Goal: Answer question/provide support

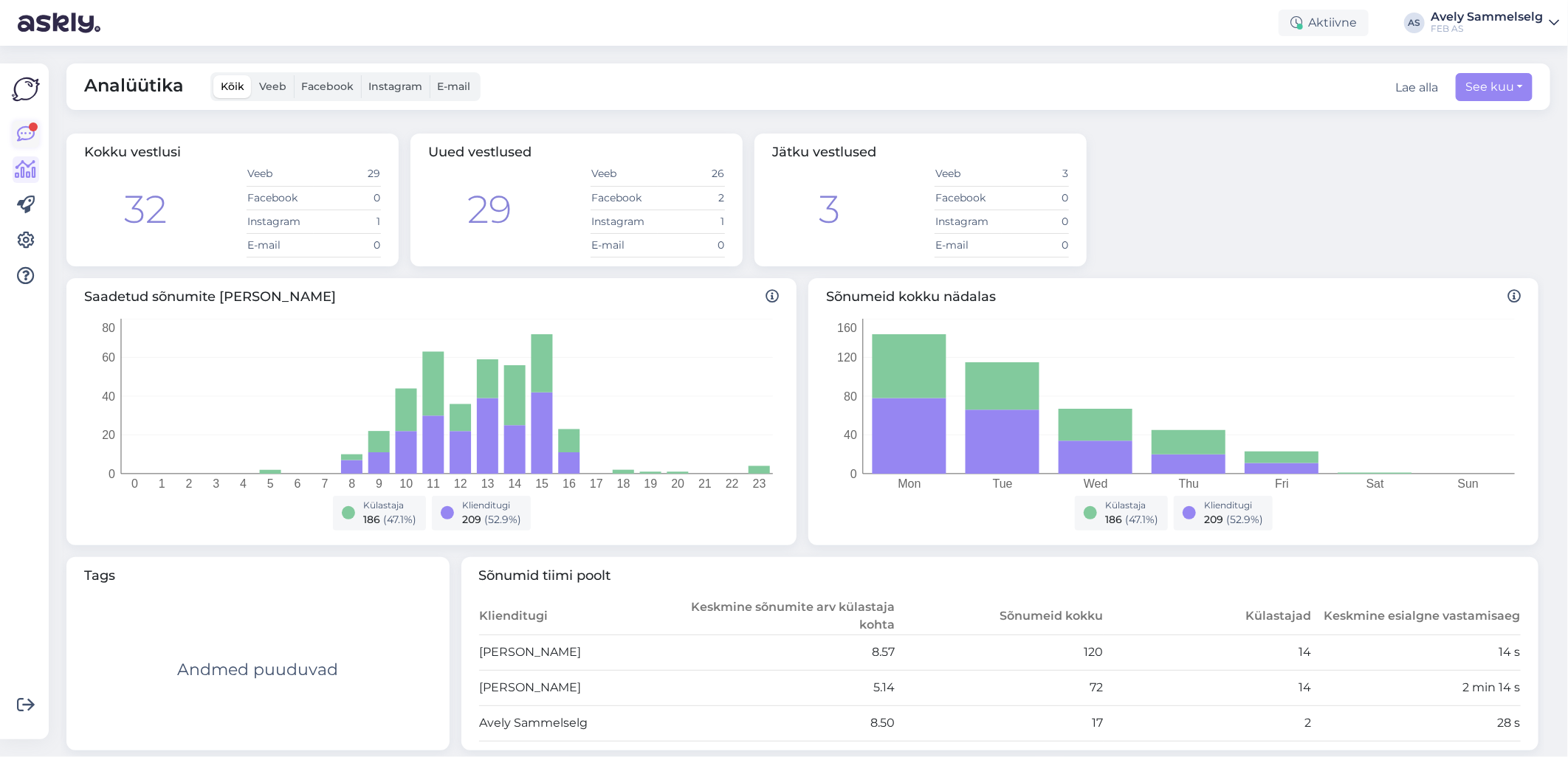
click at [29, 130] on icon at bounding box center [26, 135] width 17 height 17
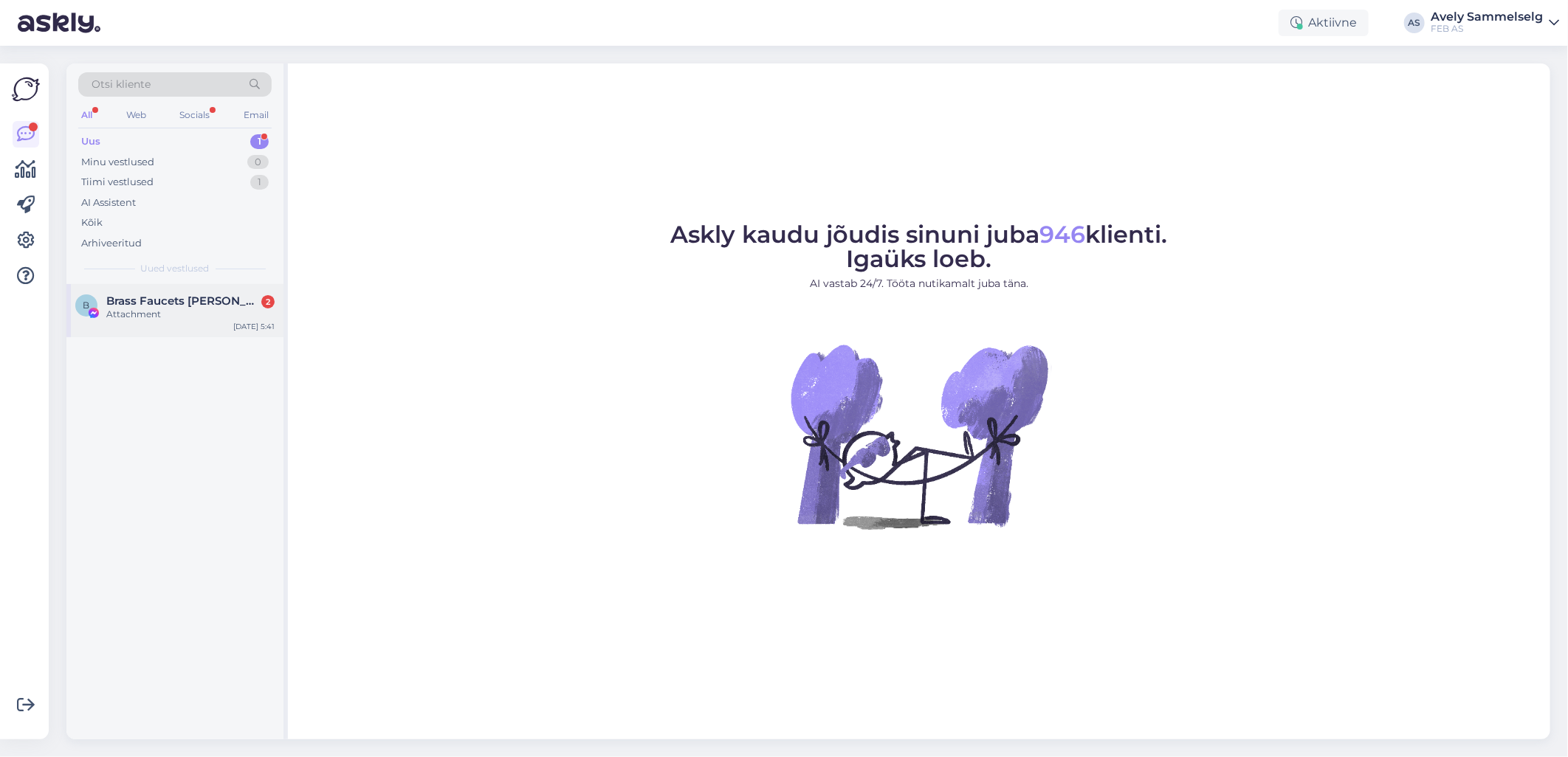
click at [165, 313] on div "Attachment" at bounding box center [191, 315] width 168 height 14
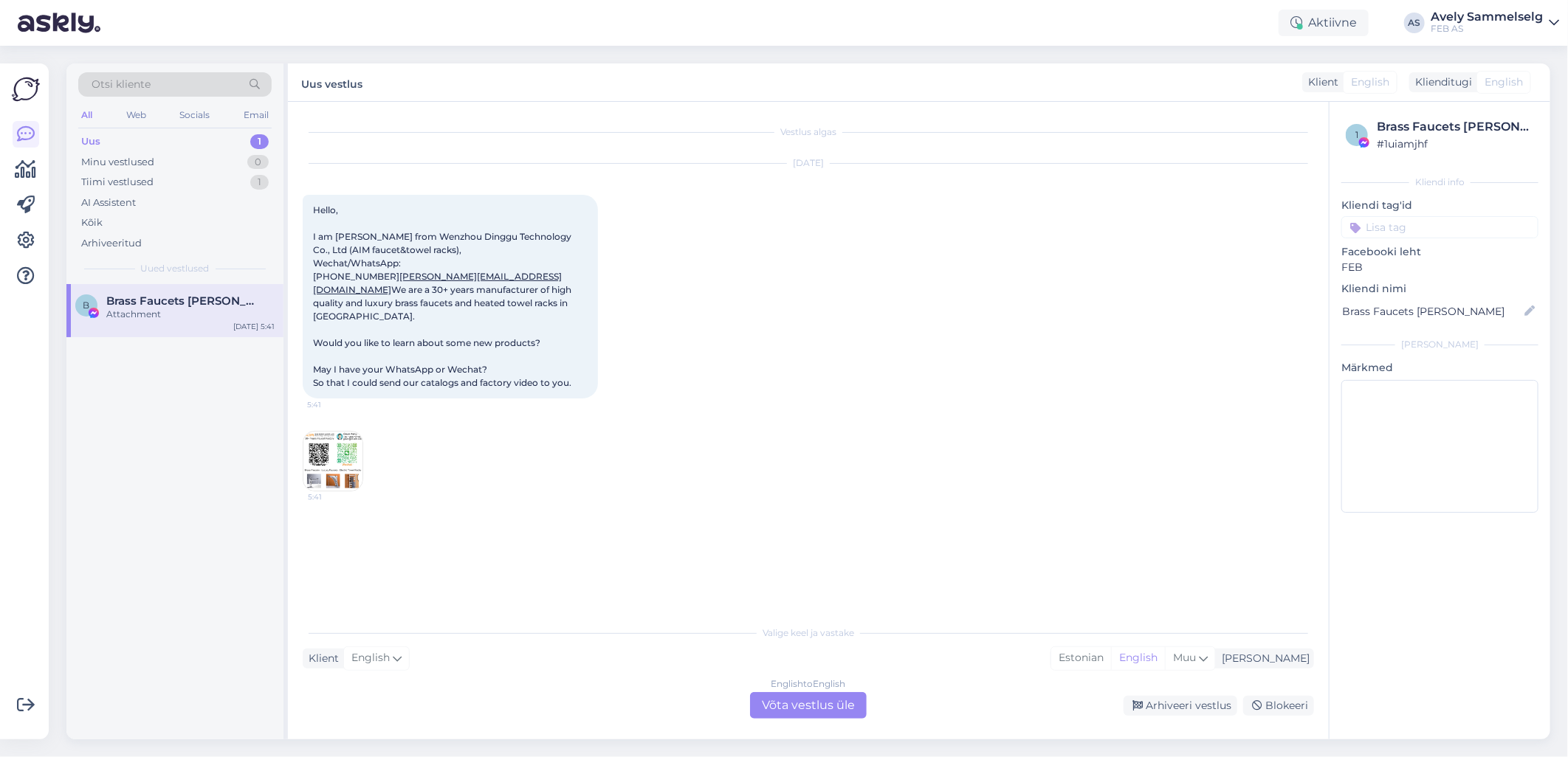
click at [165, 313] on div "Attachment" at bounding box center [191, 315] width 168 height 14
click at [188, 188] on div "Tiimi vestlused 1" at bounding box center [175, 182] width 194 height 20
click at [169, 138] on div "Uus 1" at bounding box center [175, 141] width 194 height 20
click at [158, 309] on div "Attachment" at bounding box center [191, 315] width 168 height 14
click at [809, 709] on div "English to English Võta vestlus üle" at bounding box center [808, 705] width 116 height 26
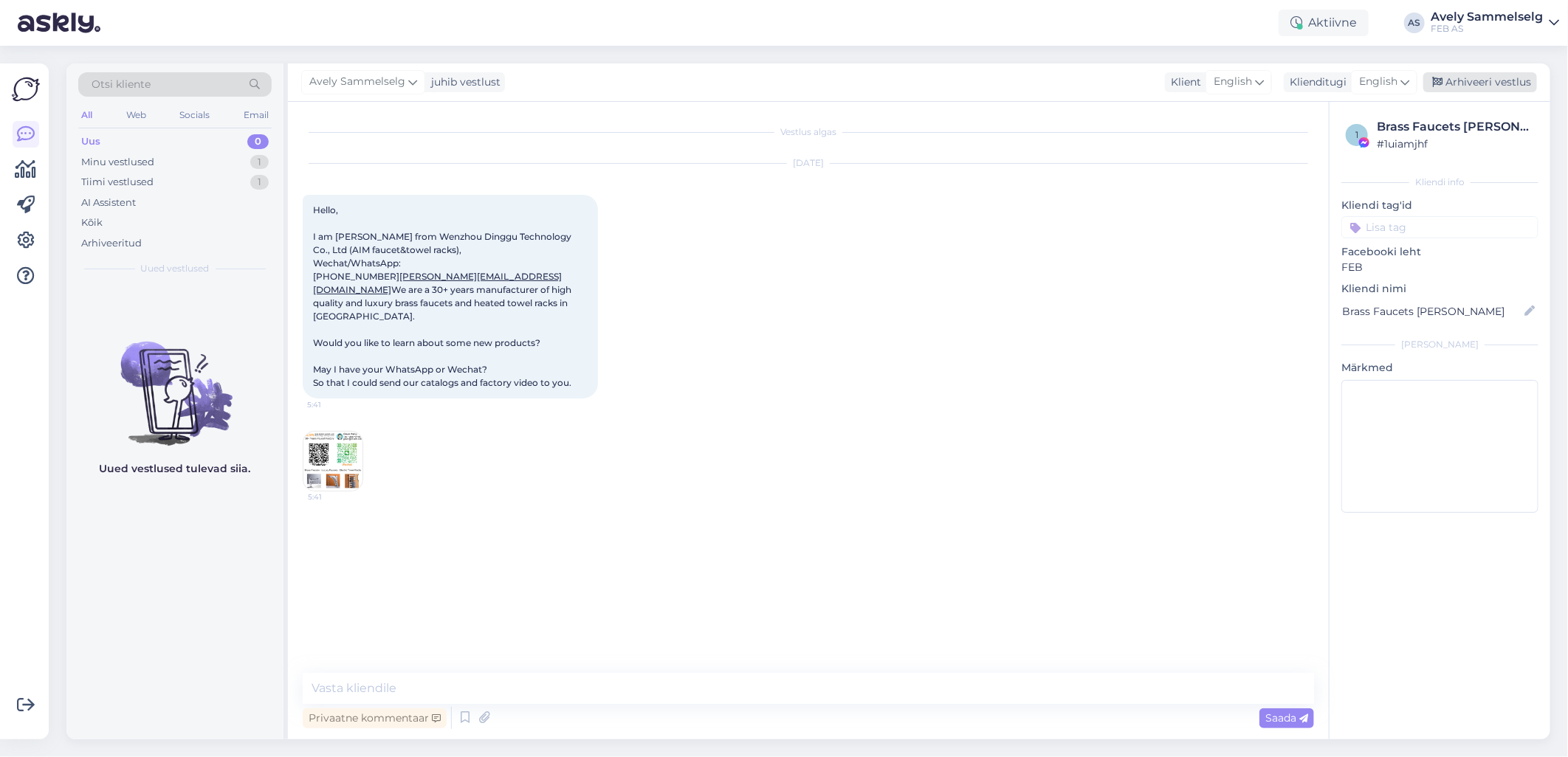
click at [1462, 83] on div "Arhiveeri vestlus" at bounding box center [1479, 82] width 113 height 20
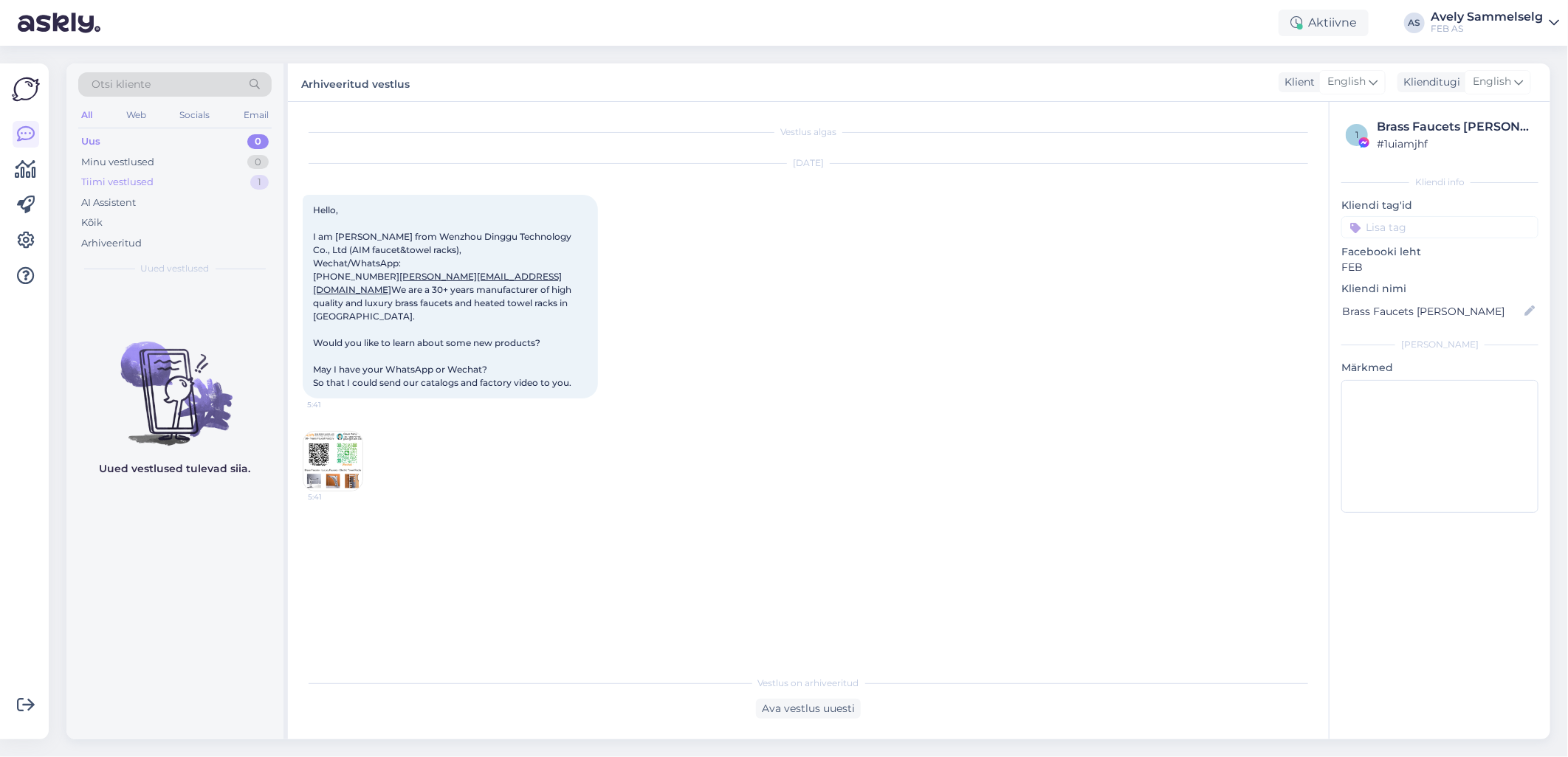
click at [136, 185] on div "Tiimi vestlused" at bounding box center [117, 182] width 73 height 15
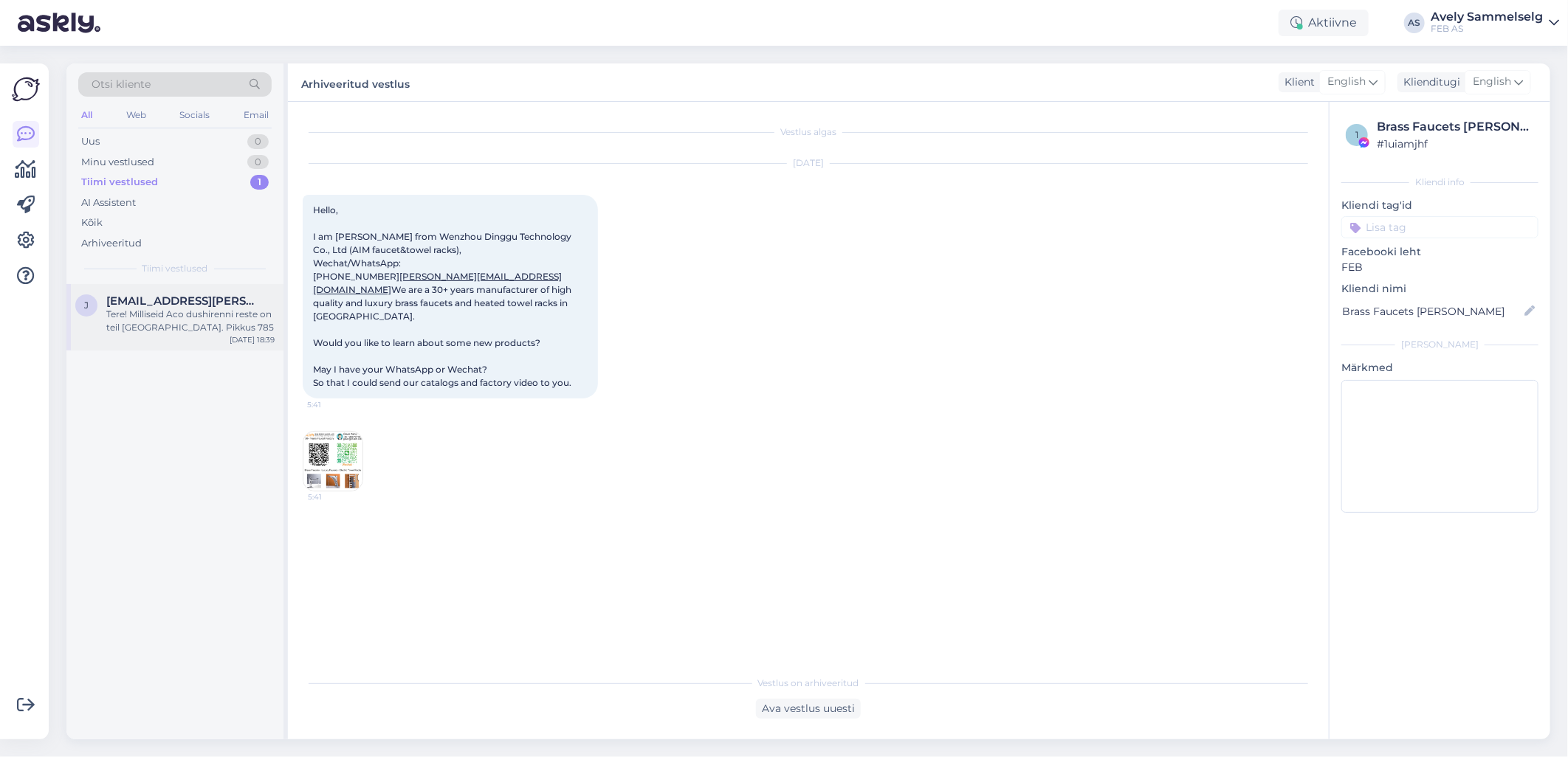
click at [197, 322] on div "Tere! Milliseid Aco dushirenni reste on teil [GEOGRAPHIC_DATA]. Pikkus 785" at bounding box center [191, 320] width 168 height 26
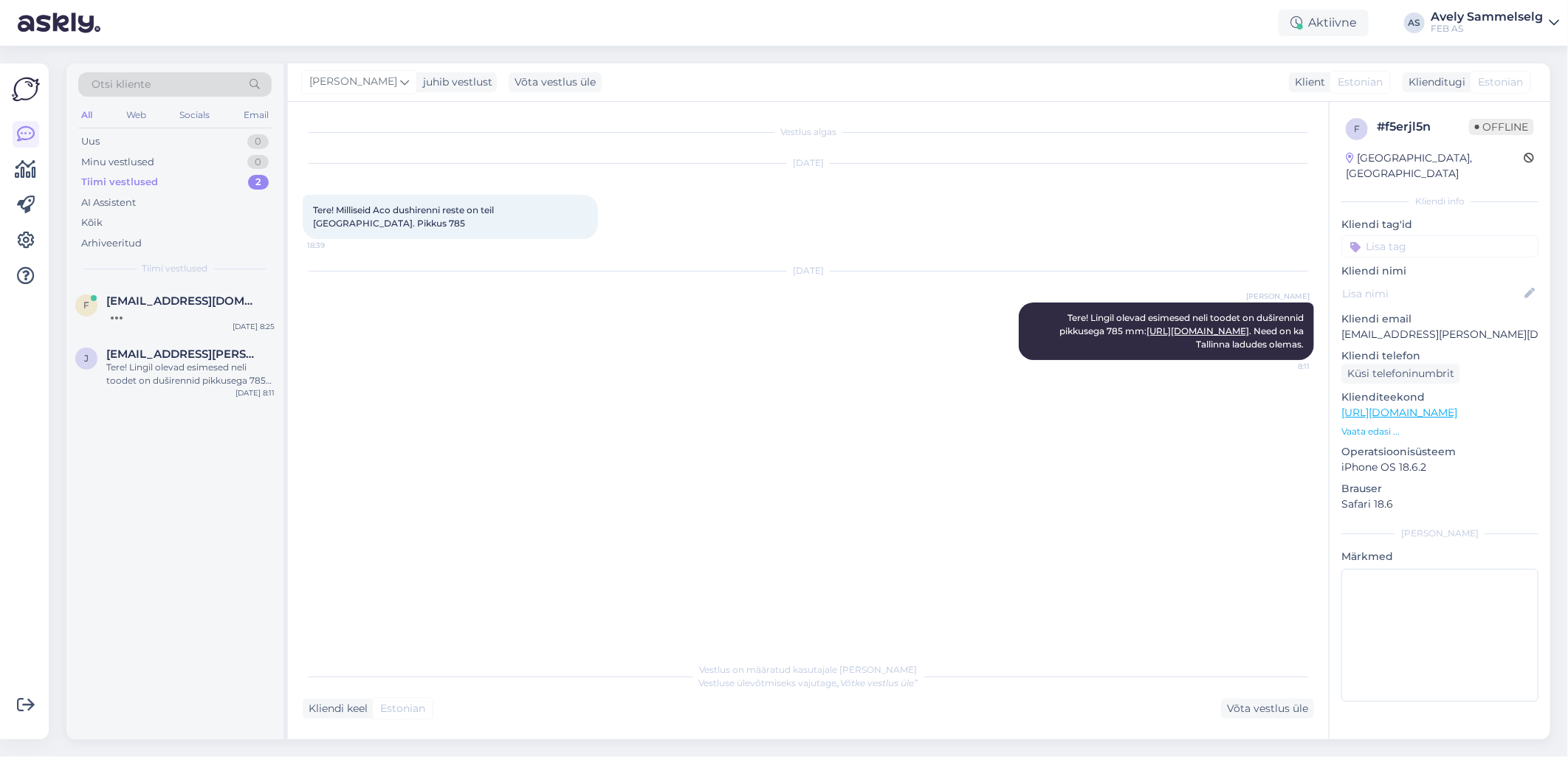
click at [164, 179] on div "Tiimi vestlused 2" at bounding box center [175, 182] width 194 height 20
click at [164, 299] on span "[EMAIL_ADDRESS][DOMAIN_NAME]" at bounding box center [183, 301] width 154 height 14
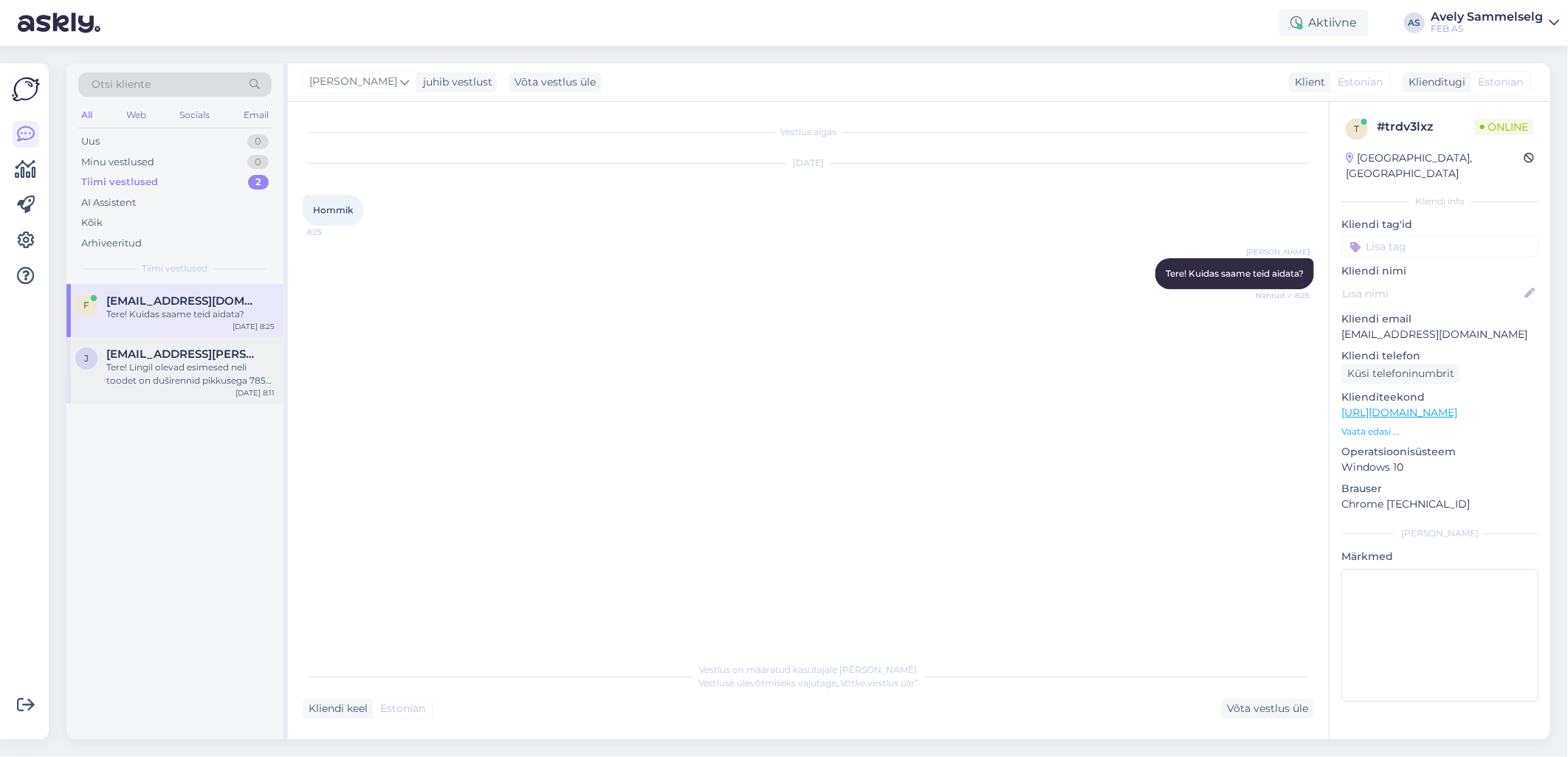
click at [175, 365] on div "Tere! Lingil olevad esimesed neli toodet on duširennid pikkusega 785 mm: [URL][…" at bounding box center [191, 374] width 168 height 26
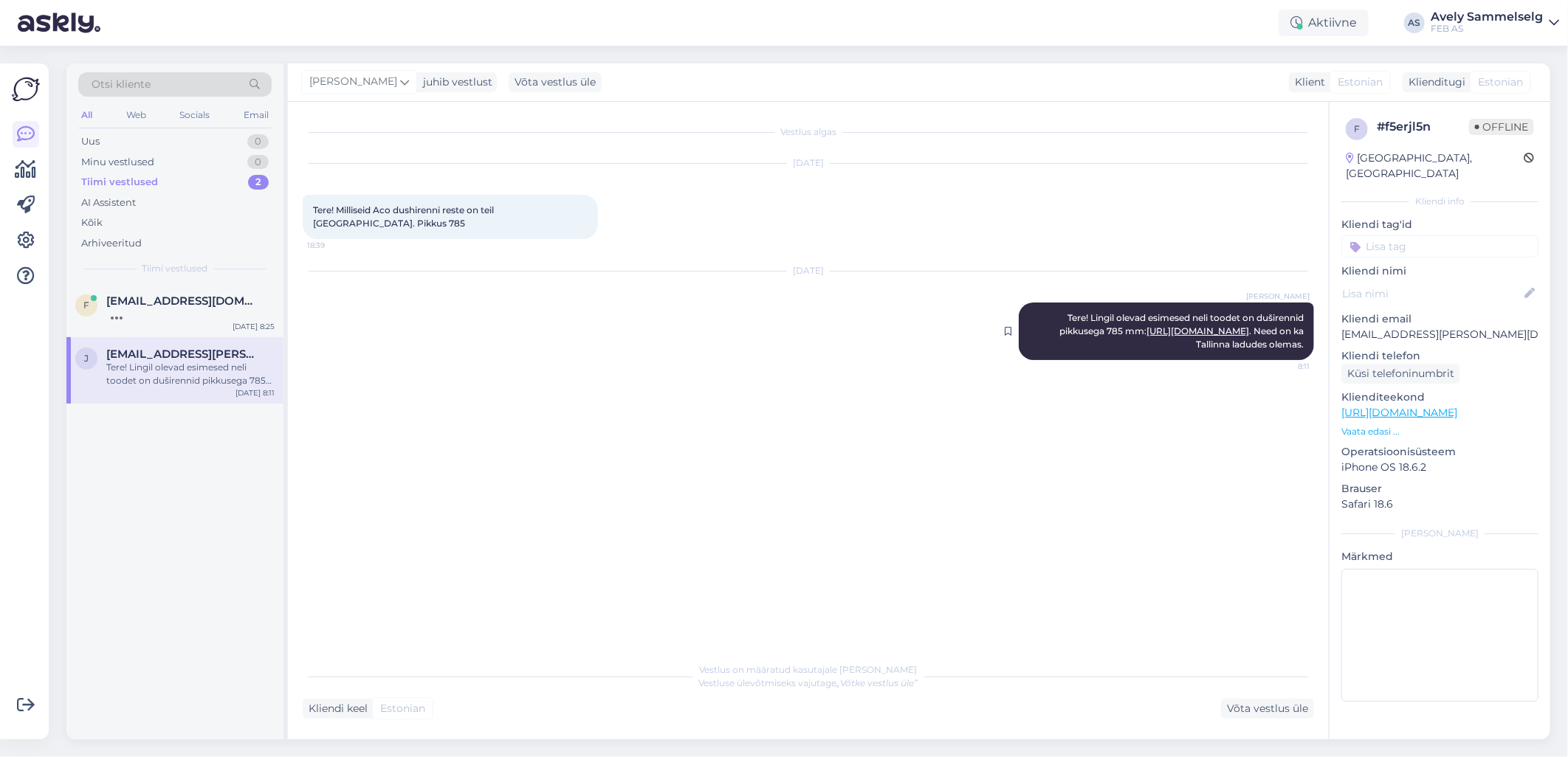
click at [1210, 333] on link "[URL][DOMAIN_NAME]" at bounding box center [1197, 330] width 103 height 11
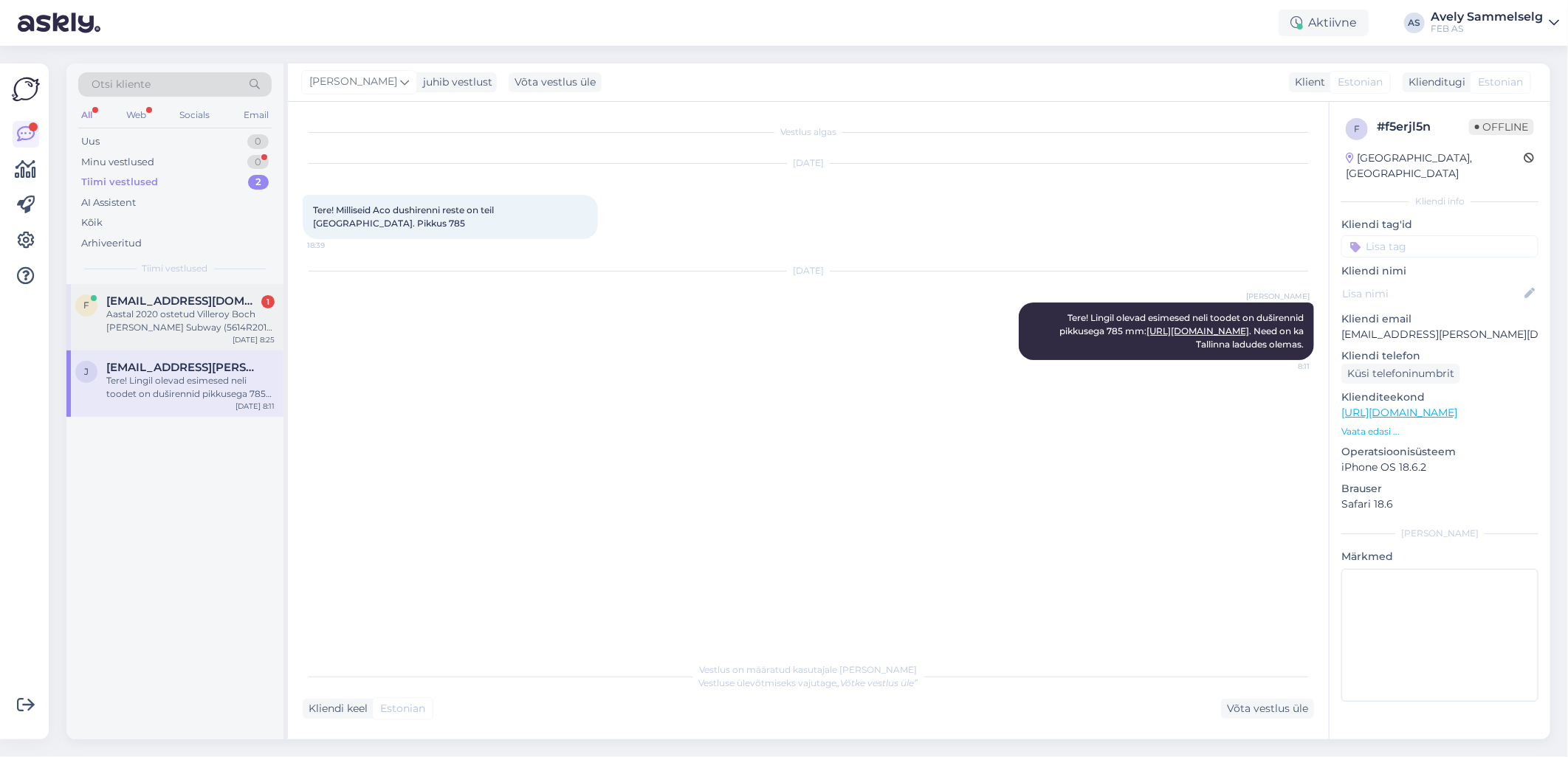
click at [193, 318] on div "Aastal 2020 ostetud Villeroy Boch [PERSON_NAME] Subway (5614R201), nyyd vajaks …" at bounding box center [191, 320] width 168 height 26
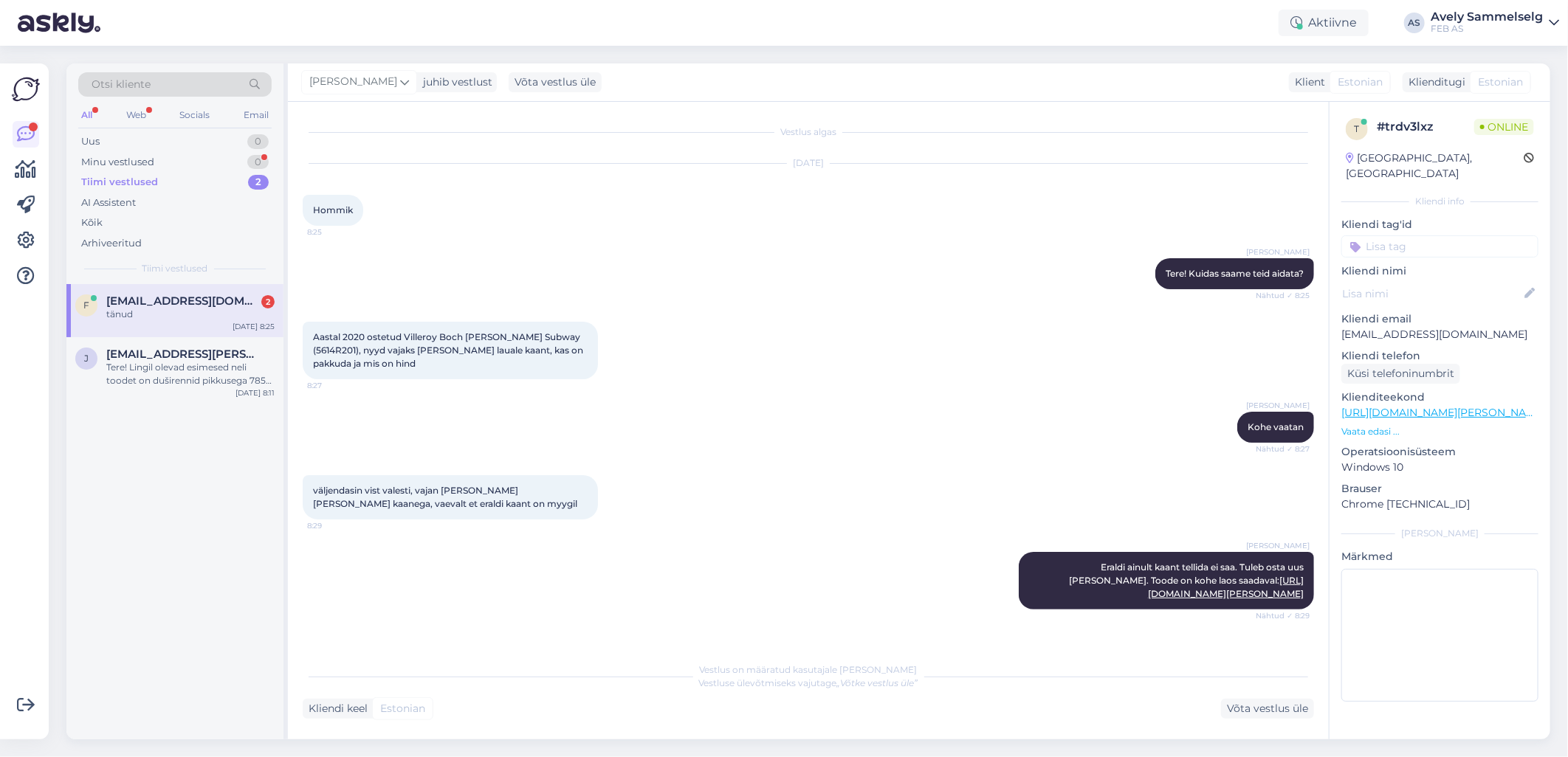
scroll to position [60, 0]
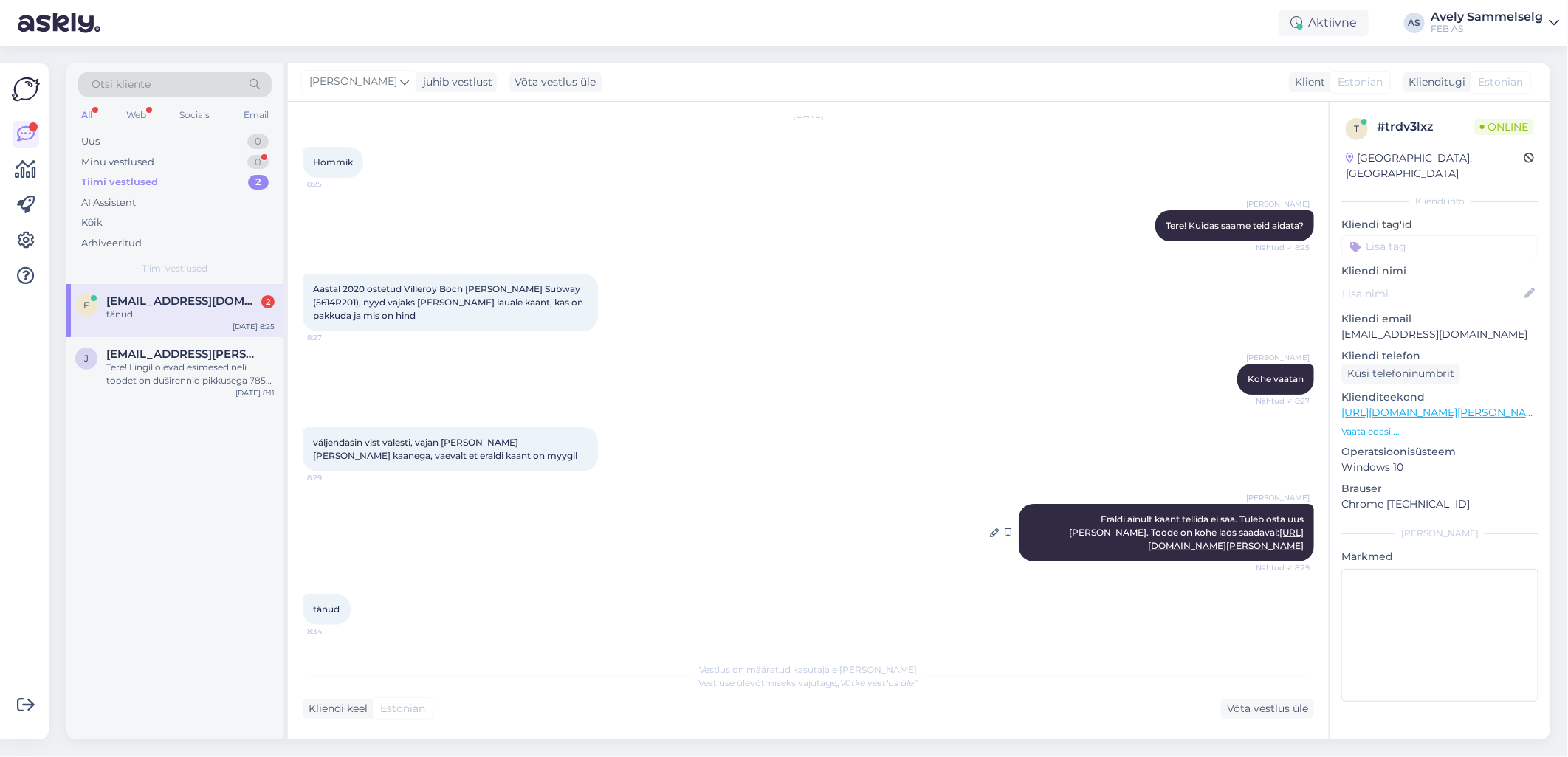
click at [1217, 527] on link "[URL][DOMAIN_NAME][PERSON_NAME]" at bounding box center [1225, 538] width 156 height 24
click at [1190, 534] on link "[URL][DOMAIN_NAME][PERSON_NAME]" at bounding box center [1225, 538] width 156 height 24
click at [189, 154] on div "Minu vestlused 0" at bounding box center [175, 162] width 194 height 20
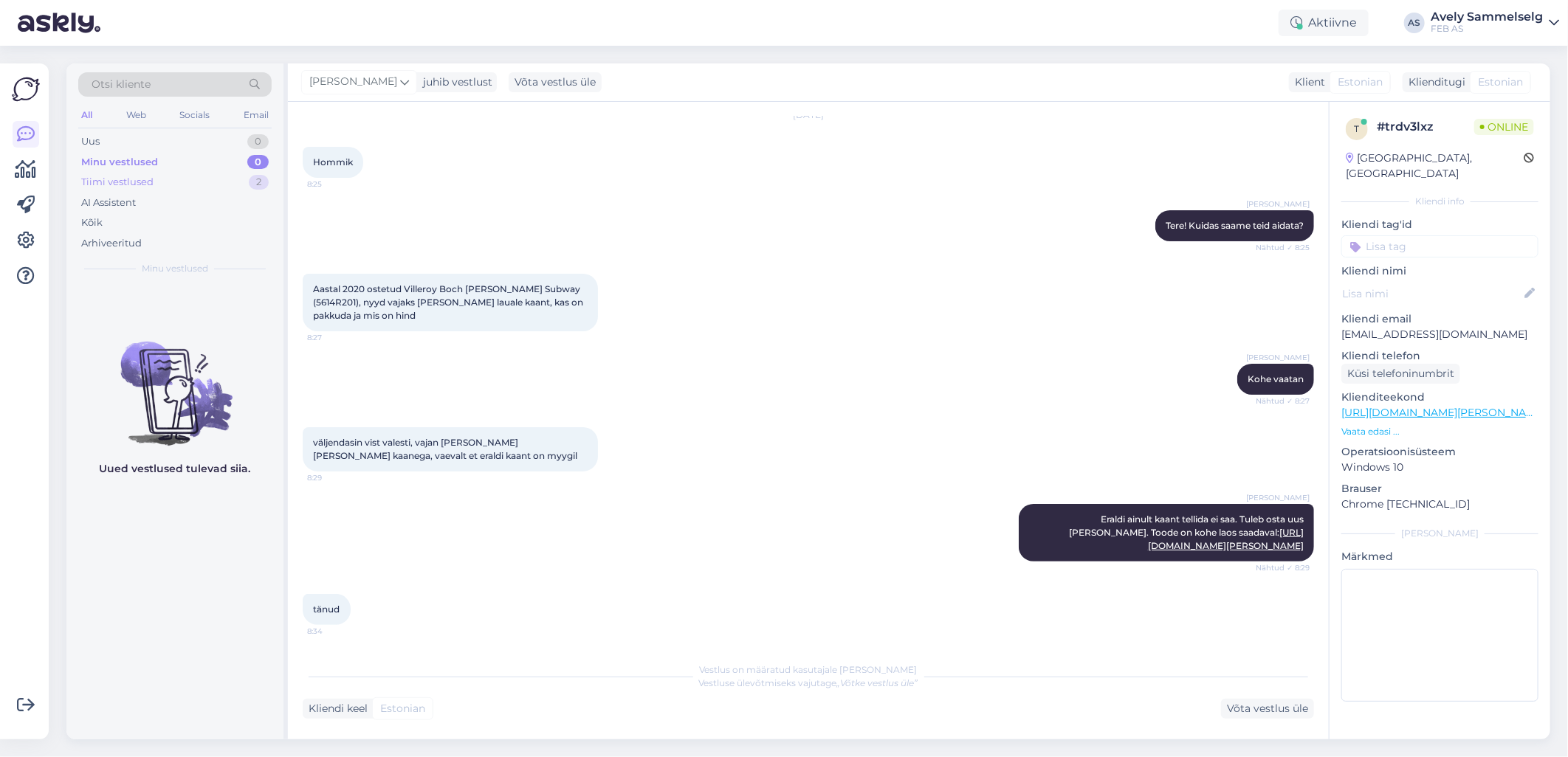
click at [181, 179] on div "Tiimi vestlused 2" at bounding box center [175, 182] width 194 height 20
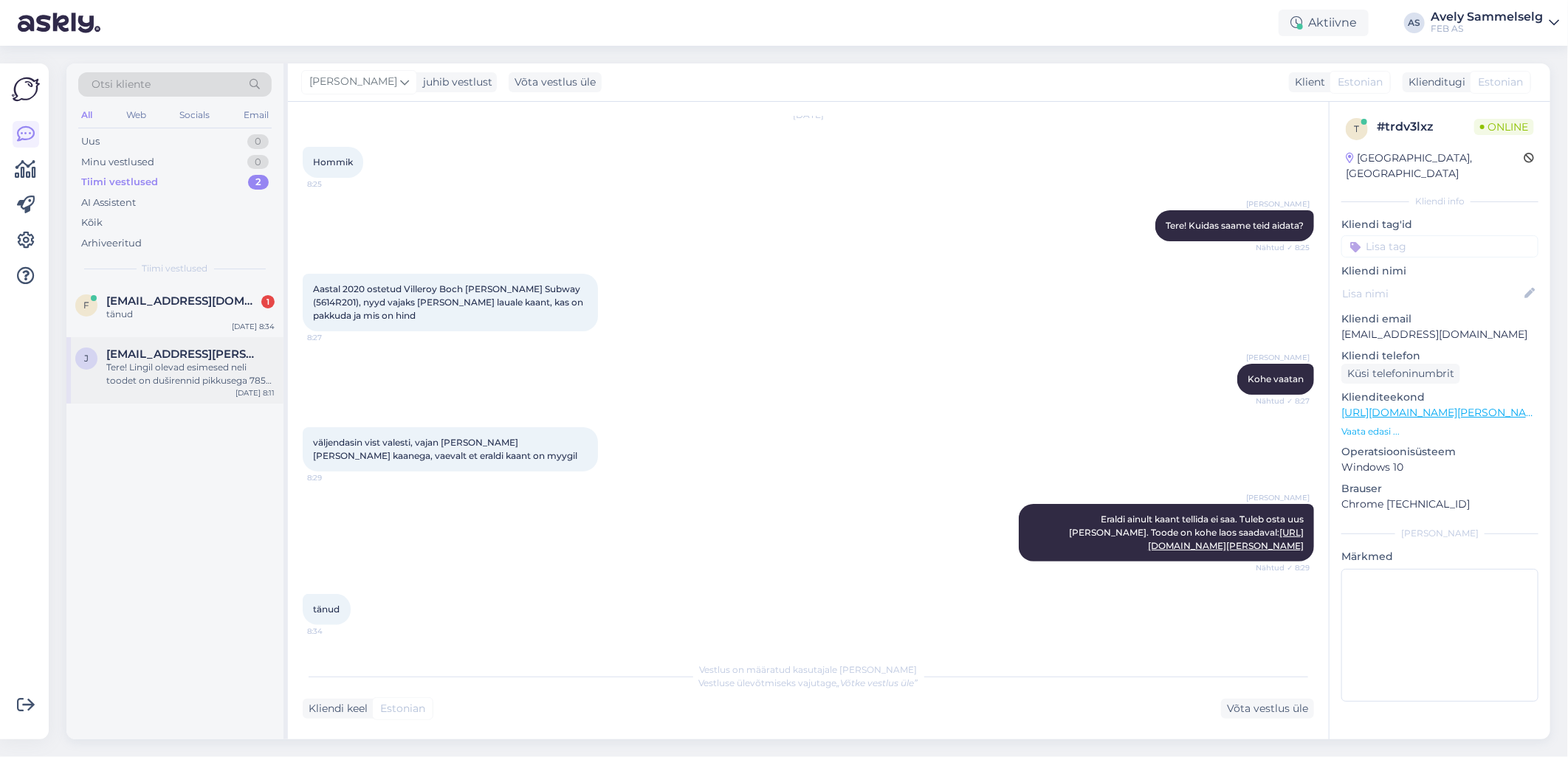
click at [189, 363] on div "Tere! Lingil olevad esimesed neli toodet on duširennid pikkusega 785 mm: [URL][…" at bounding box center [191, 374] width 168 height 26
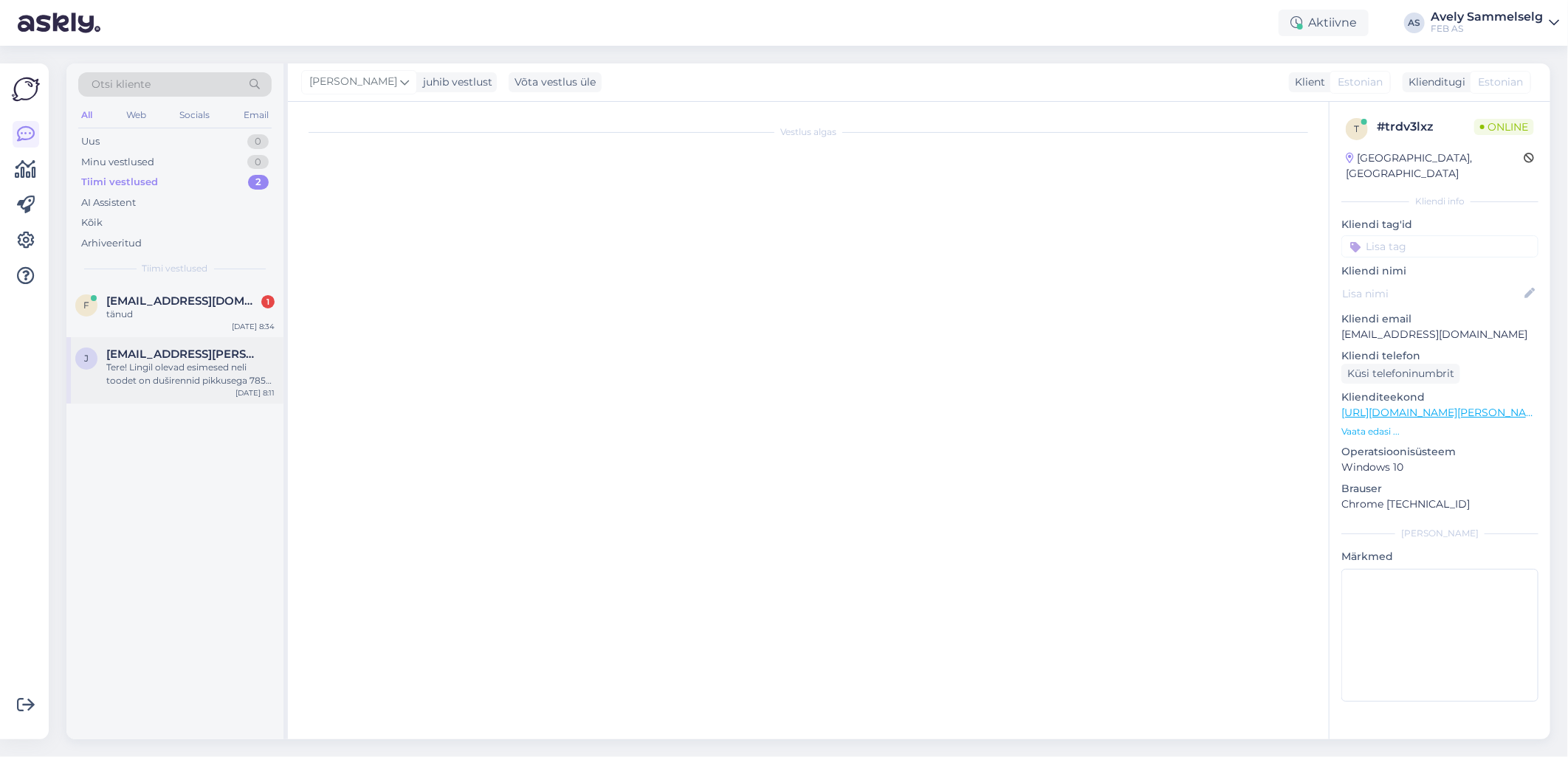
scroll to position [0, 0]
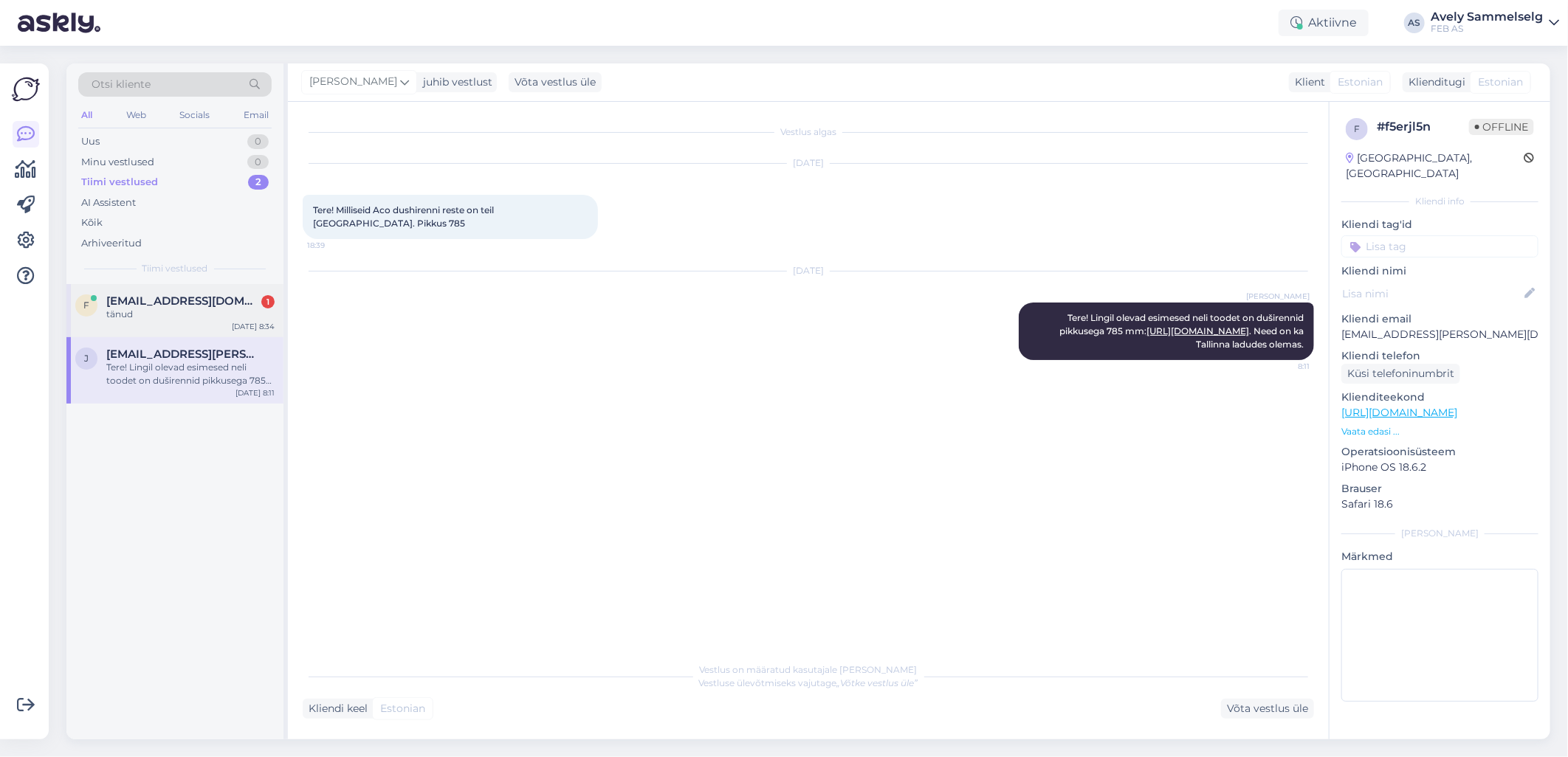
click at [180, 304] on span "[EMAIL_ADDRESS][DOMAIN_NAME]" at bounding box center [183, 301] width 154 height 14
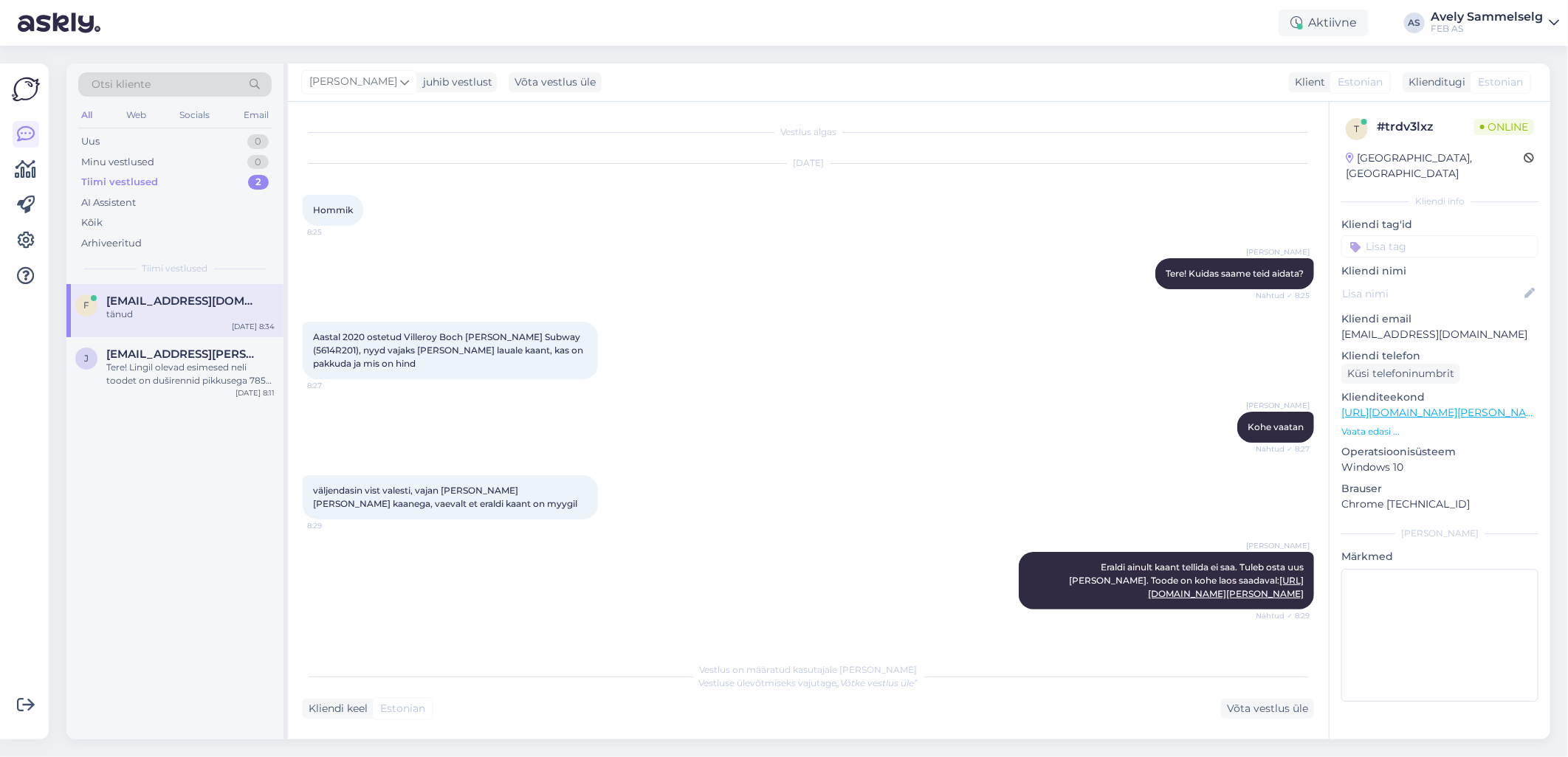
scroll to position [60, 0]
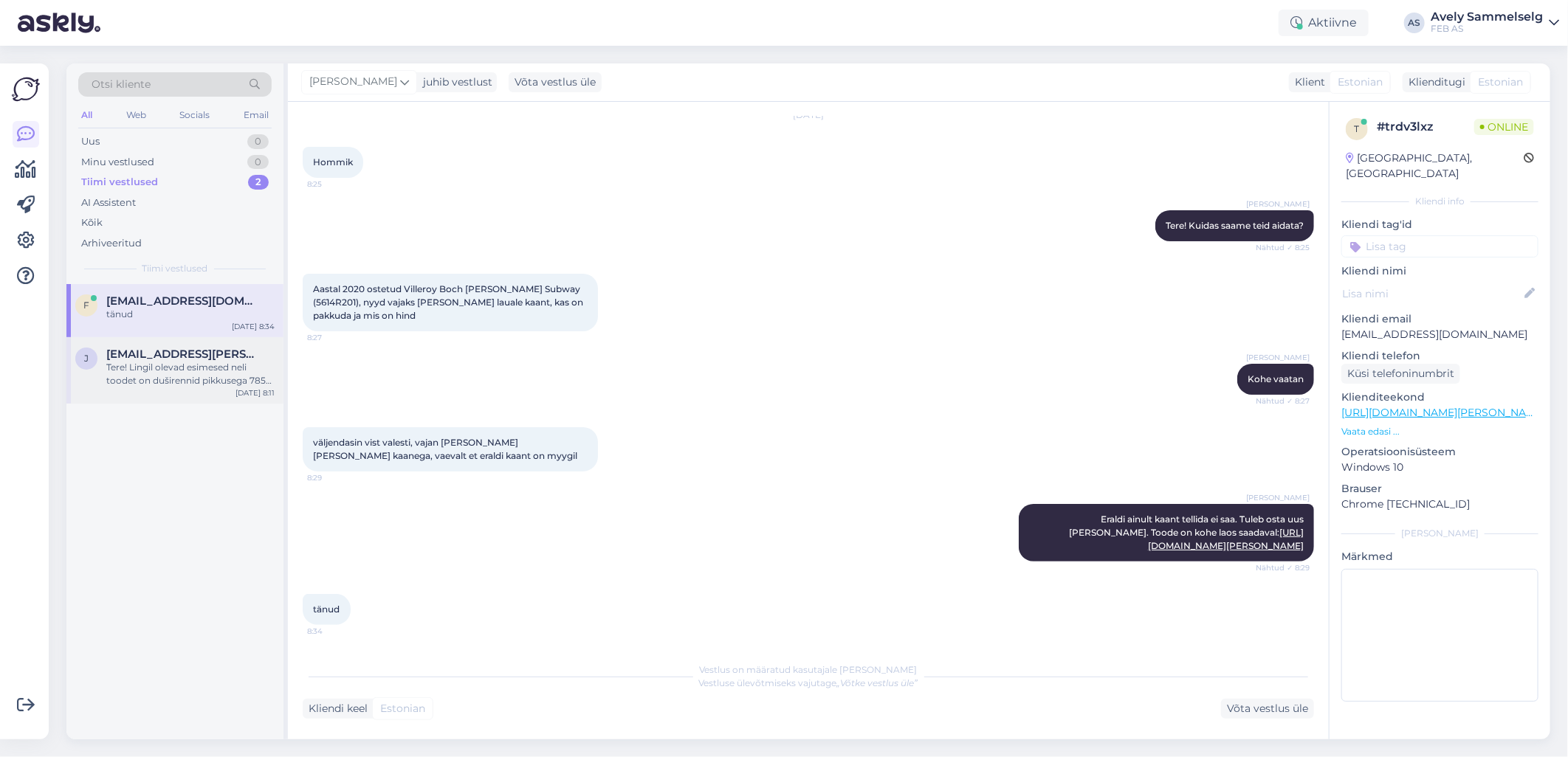
click at [177, 362] on div "Tere! Lingil olevad esimesed neli toodet on duširennid pikkusega 785 mm: [URL][…" at bounding box center [191, 374] width 168 height 26
